Goal: Transaction & Acquisition: Purchase product/service

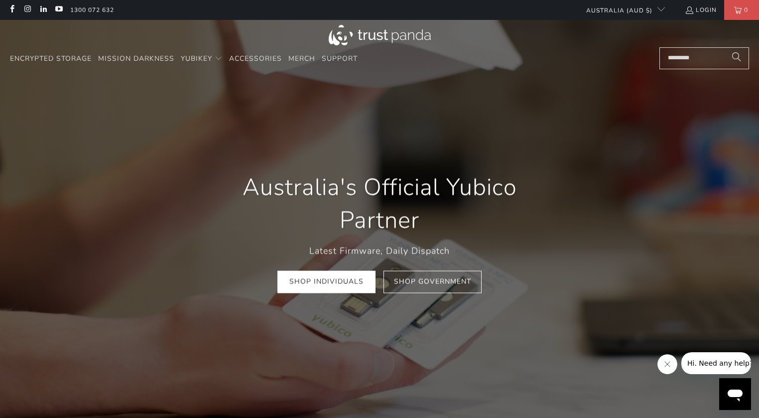
click at [680, 64] on input "Search..." at bounding box center [704, 58] width 90 height 22
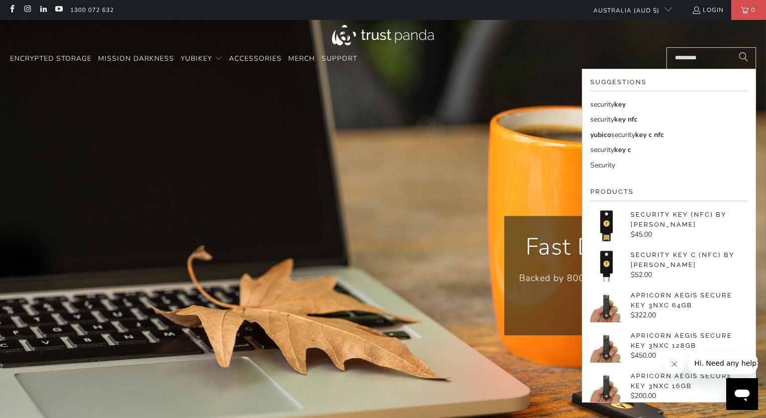
type input "********"
click at [630, 116] on span "key nfc" at bounding box center [625, 118] width 23 height 9
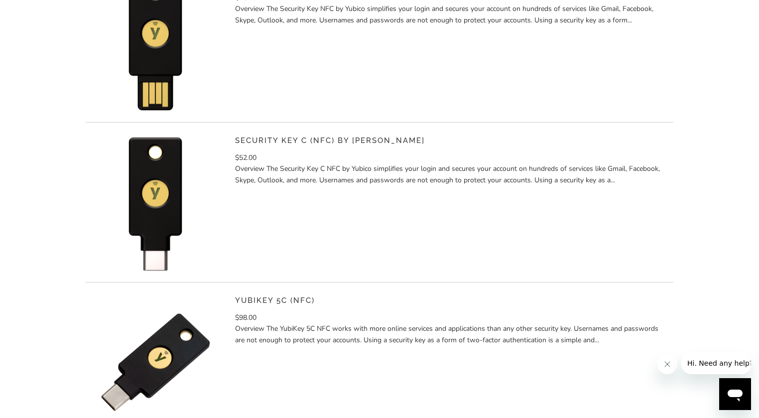
scroll to position [299, 0]
click at [292, 143] on link "Security Key C (NFC) by [PERSON_NAME]" at bounding box center [330, 140] width 190 height 9
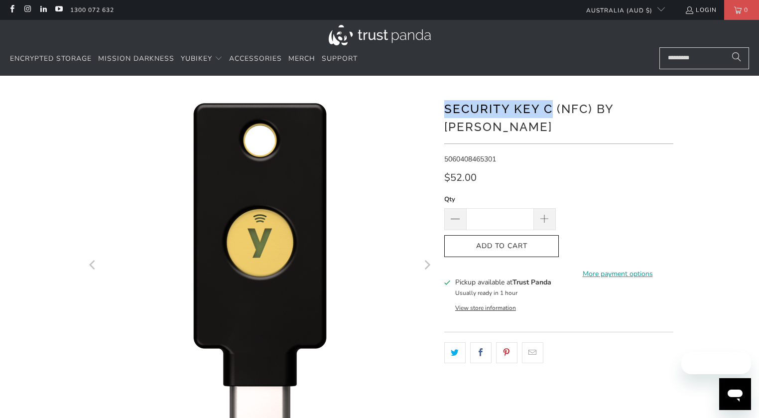
drag, startPoint x: 554, startPoint y: 110, endPoint x: 444, endPoint y: 103, distance: 110.2
click at [444, 103] on div at bounding box center [379, 342] width 597 height 502
